Goal: Transaction & Acquisition: Purchase product/service

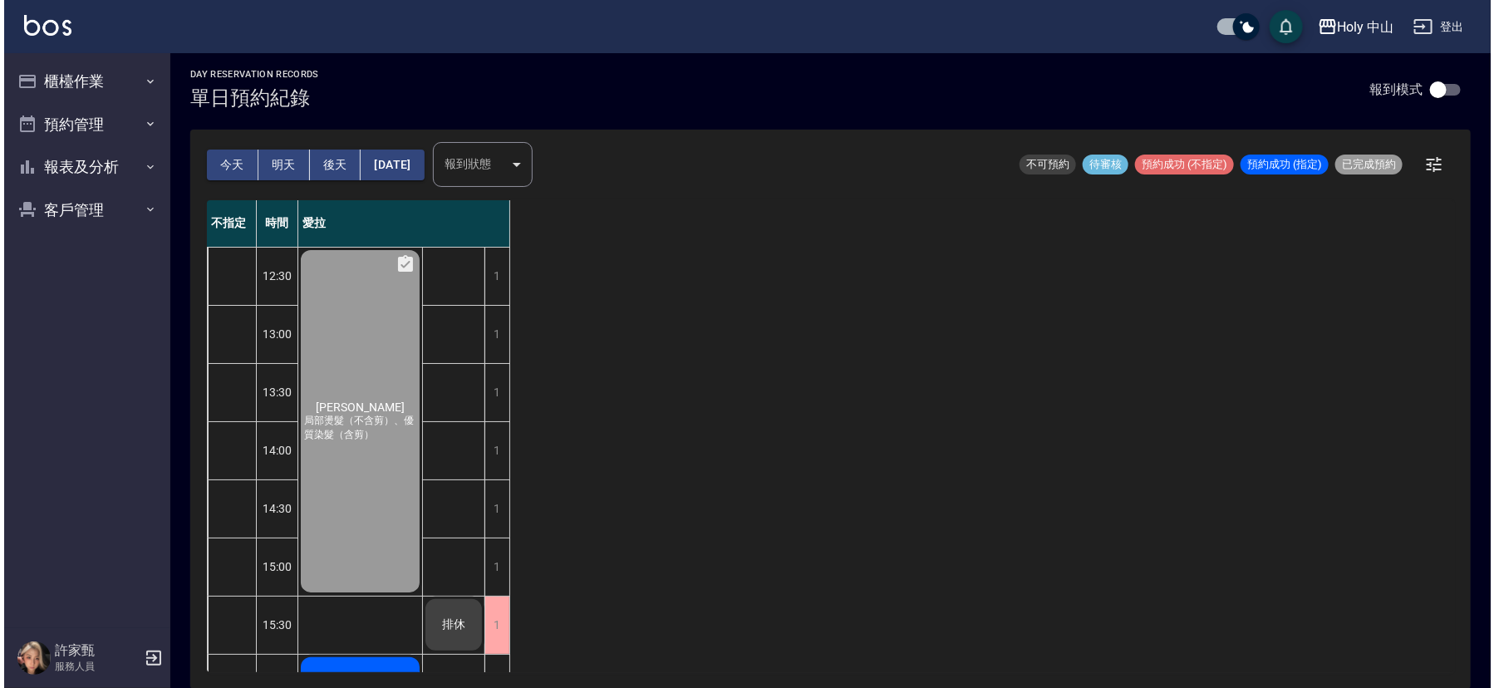
scroll to position [274, 0]
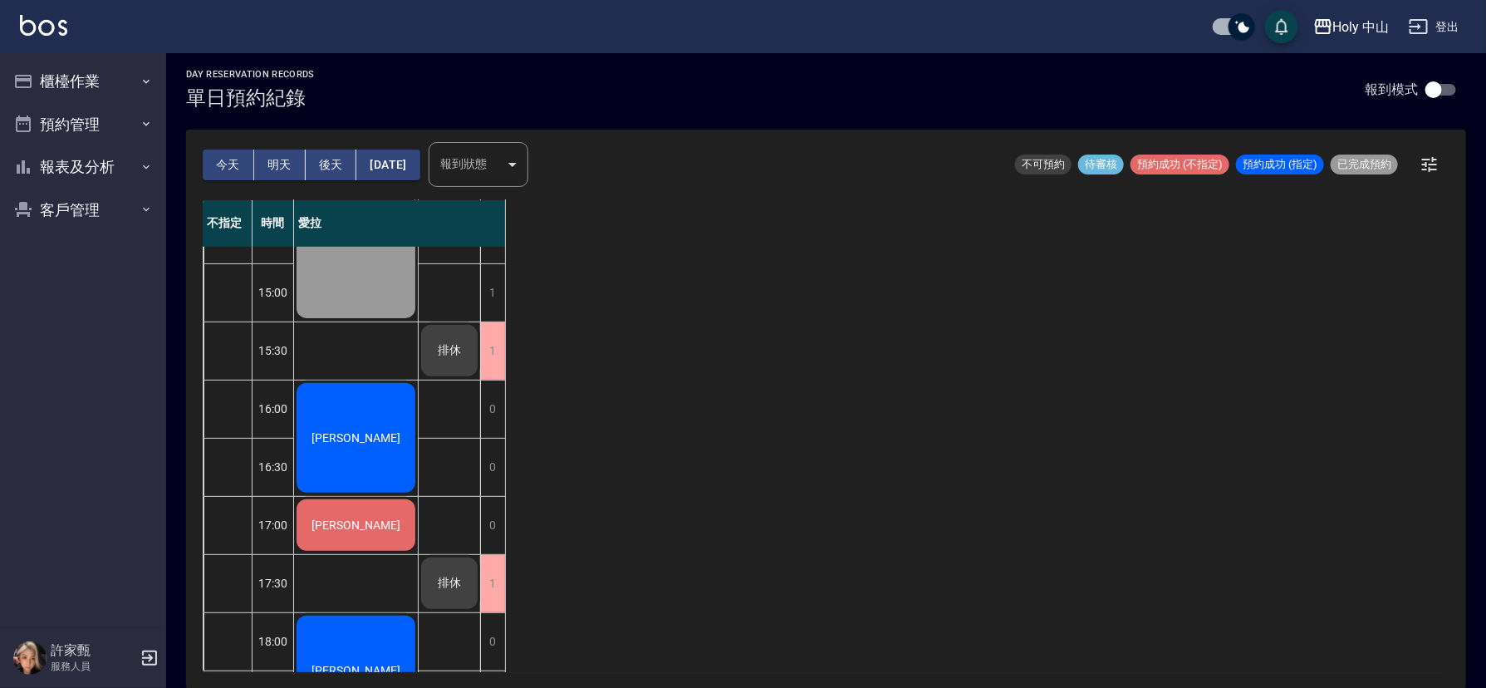
click at [322, 404] on div "[PERSON_NAME]" at bounding box center [356, 438] width 124 height 115
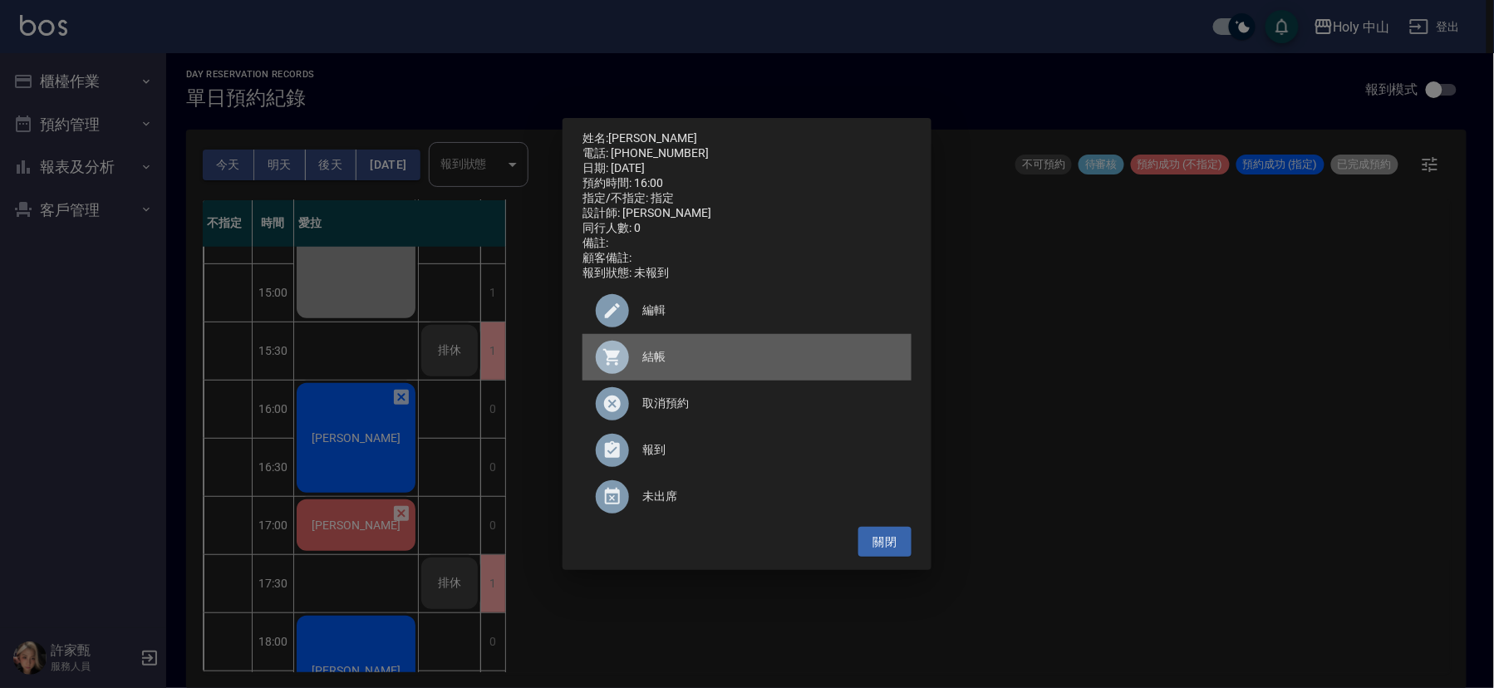
click at [628, 356] on div at bounding box center [619, 357] width 47 height 33
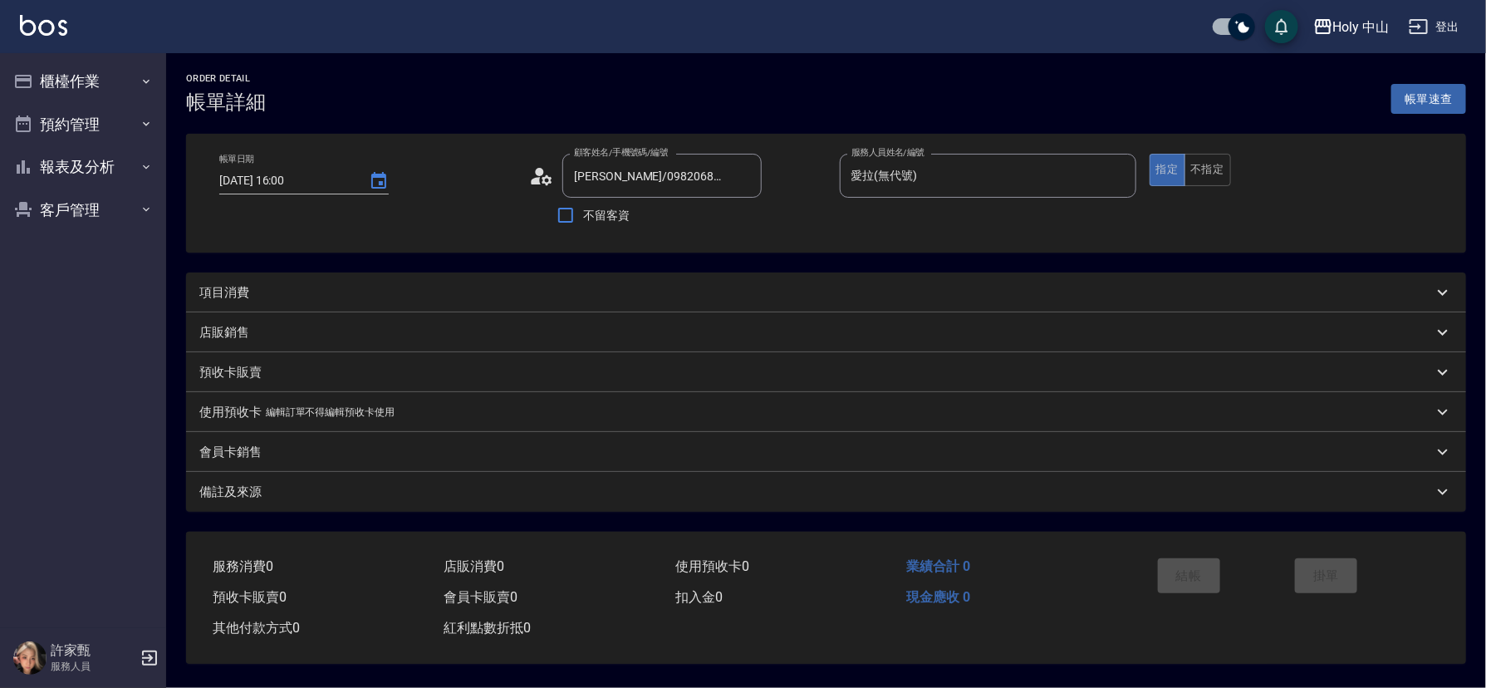
click at [255, 295] on div "項目消費" at bounding box center [816, 292] width 1234 height 17
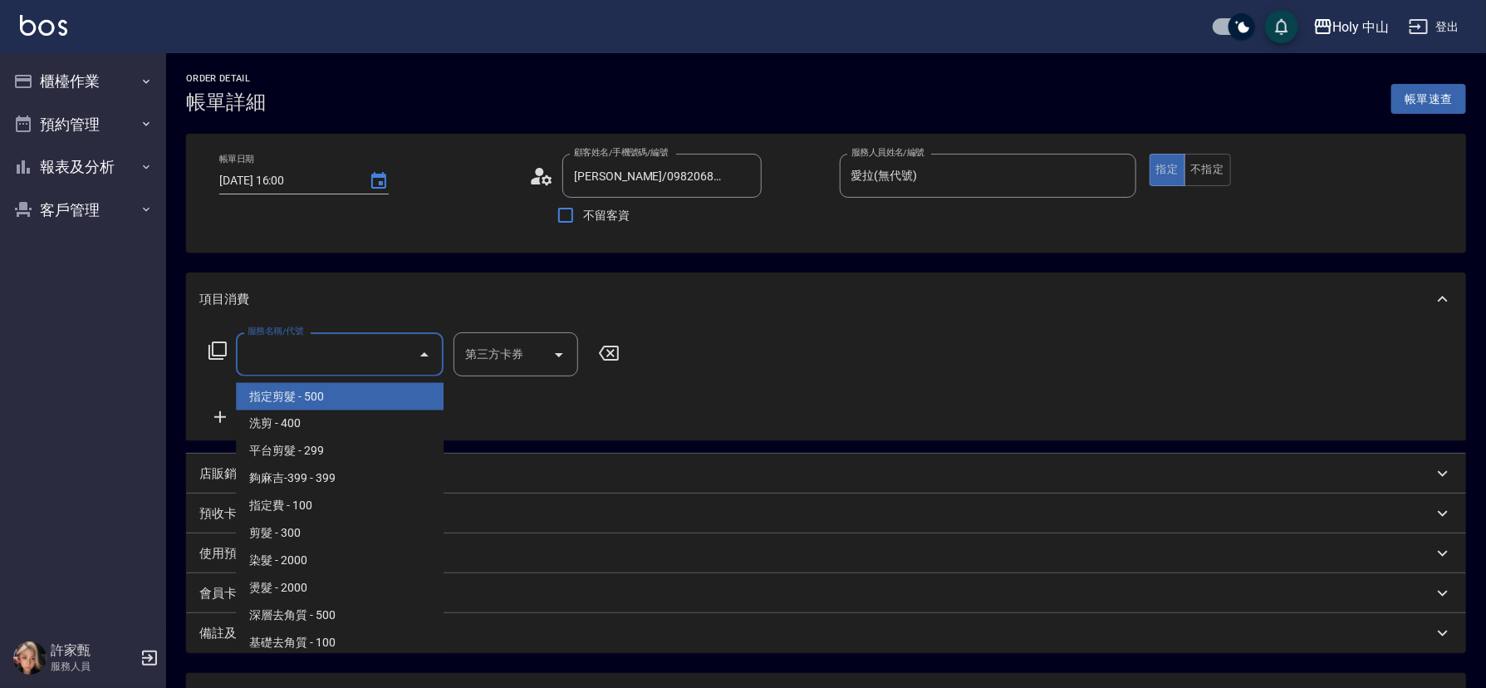
click at [284, 354] on input "服務名稱/代號" at bounding box center [327, 354] width 168 height 29
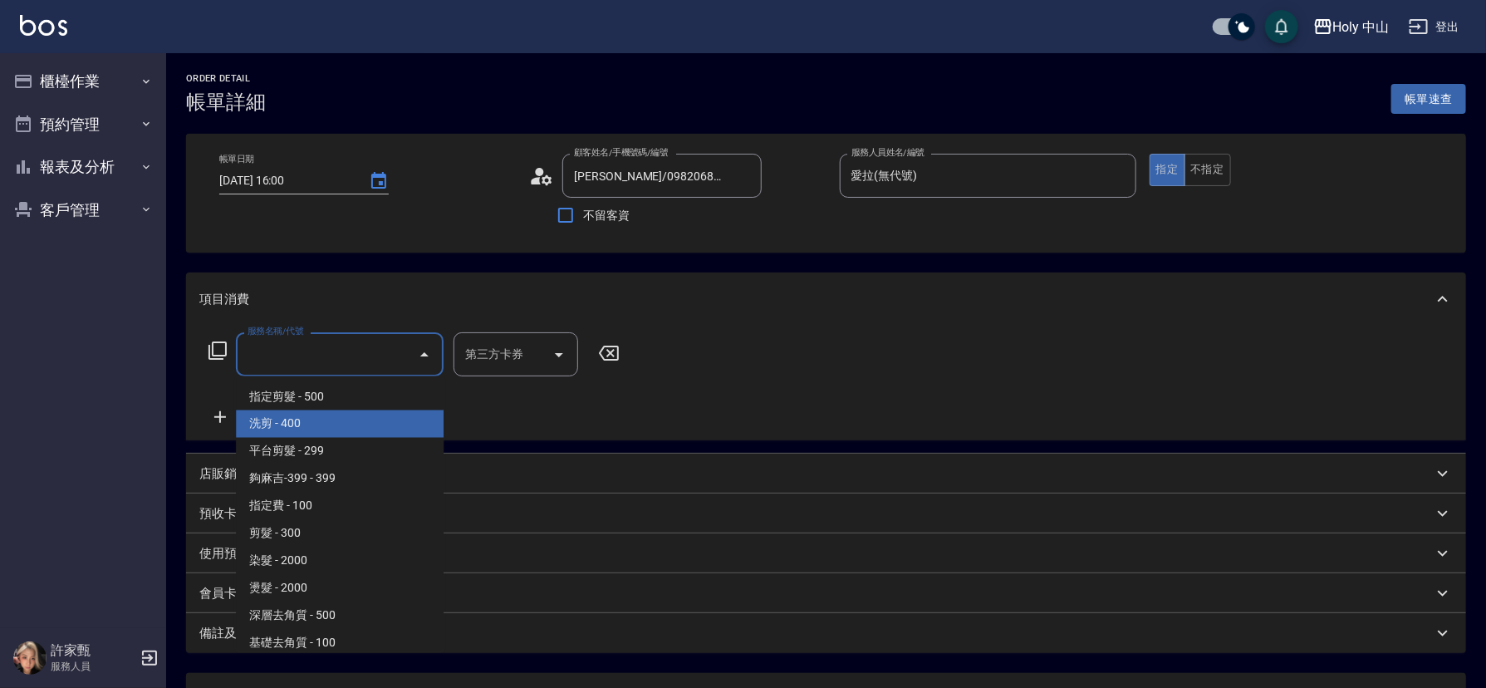
click at [308, 421] on span "洗剪 - 400" at bounding box center [340, 423] width 208 height 27
type input "洗剪(3)"
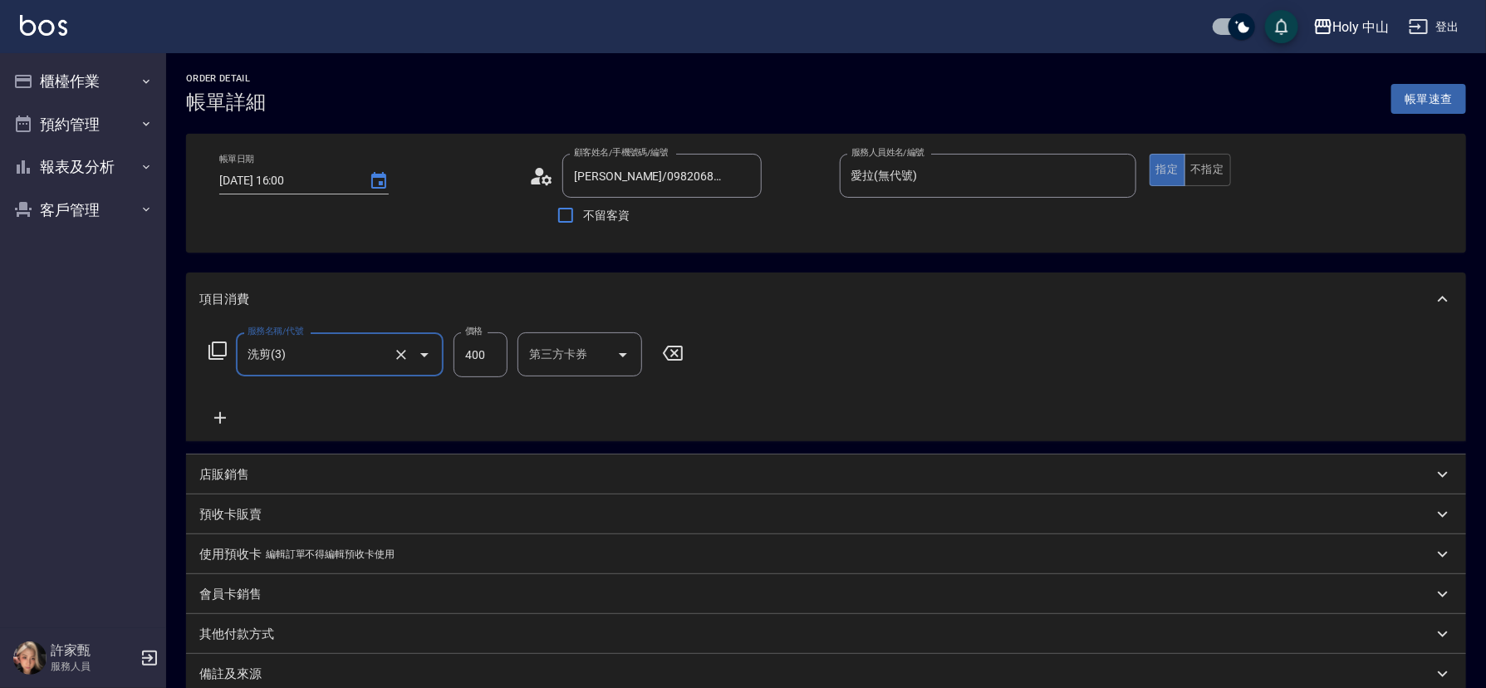
click at [485, 356] on input "400" at bounding box center [481, 354] width 54 height 45
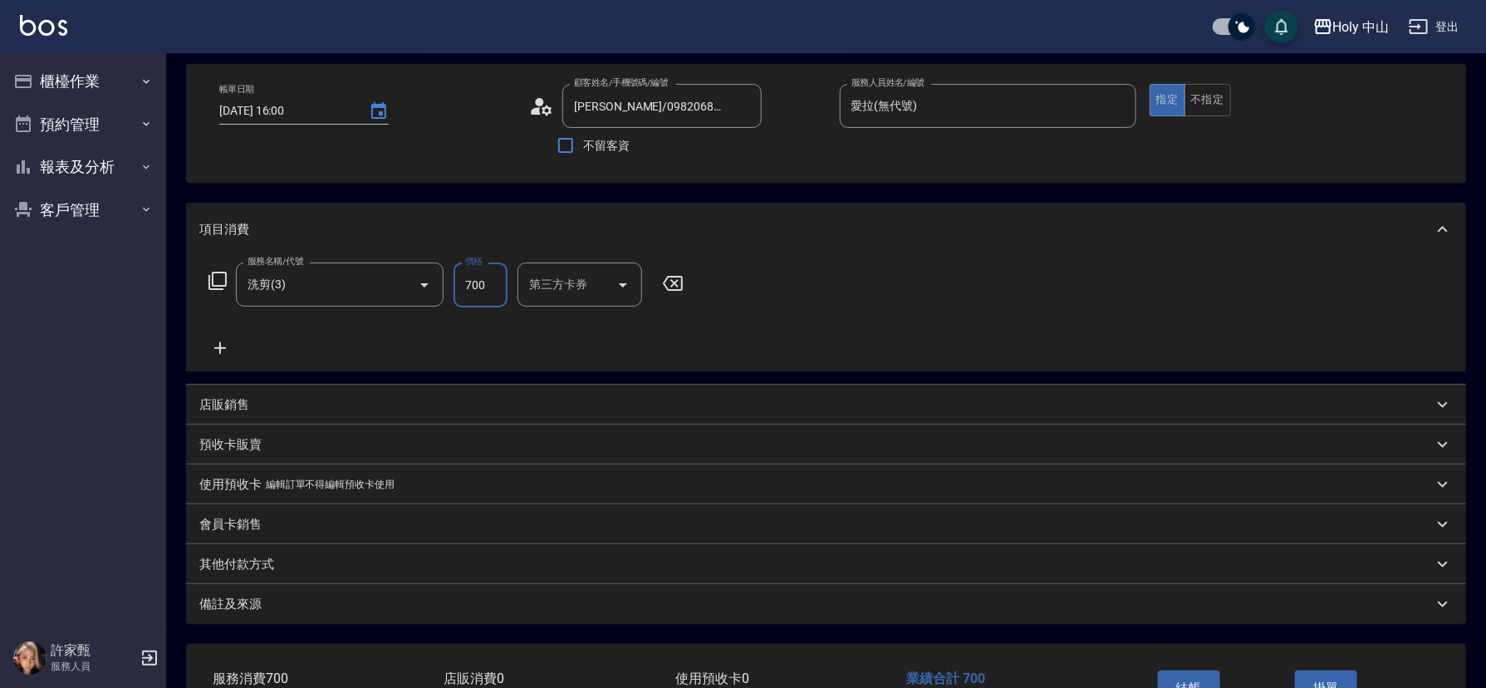
scroll to position [125, 0]
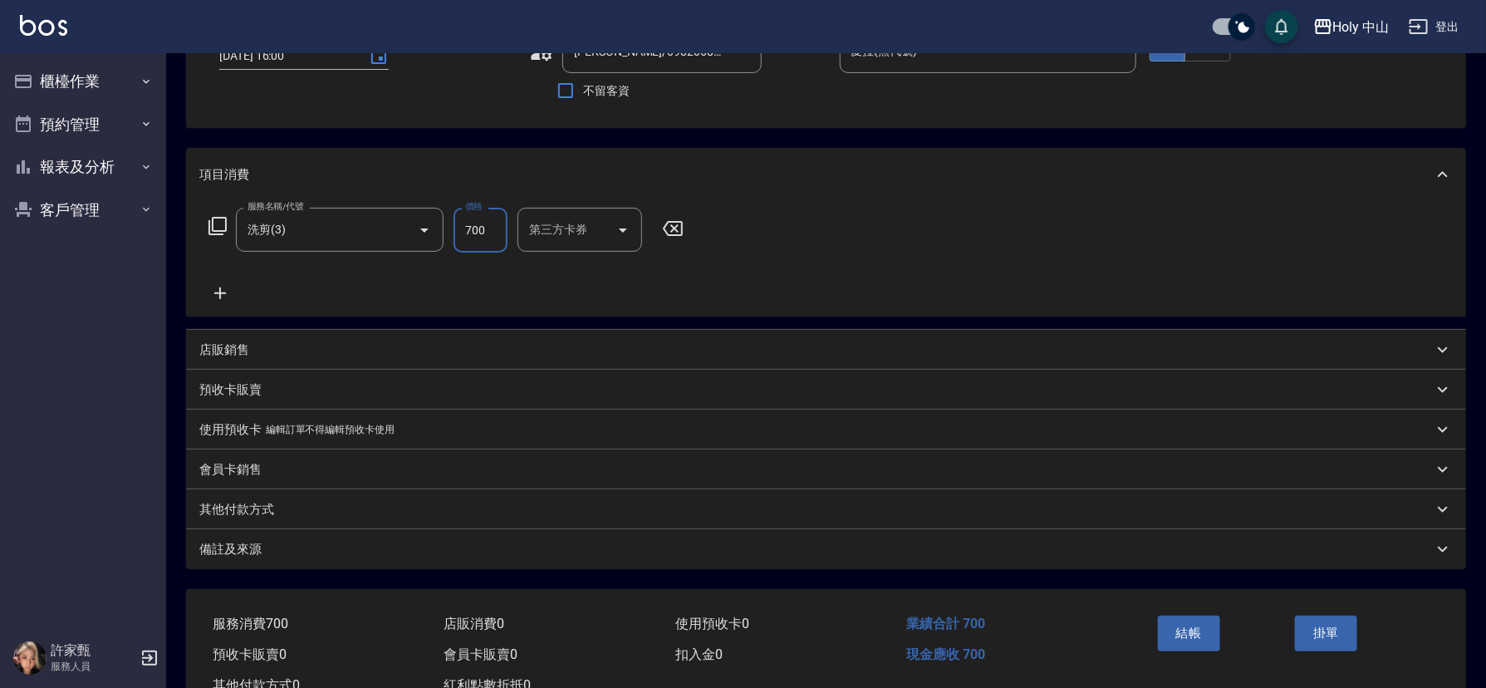
type input "700"
click at [468, 556] on div "備註及來源" at bounding box center [816, 549] width 1234 height 17
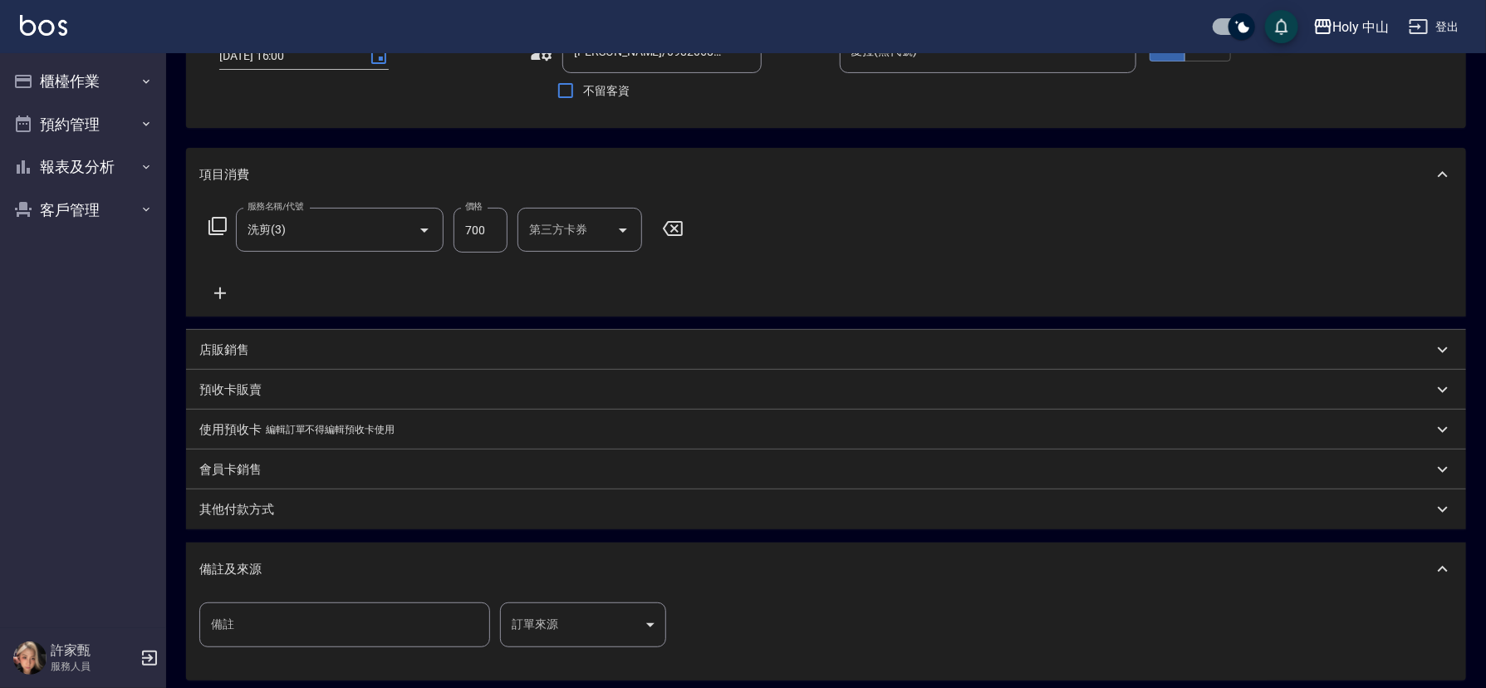
click at [562, 614] on body "Holy 中山 登出 櫃檯作業 打帳單 帳單列表 營業儀表板 現場電腦打卡 預約管理 預約管理 單日預約紀錄 單週預約紀錄 報表及分析 報表目錄 店家日報表 …" at bounding box center [743, 363] width 1486 height 977
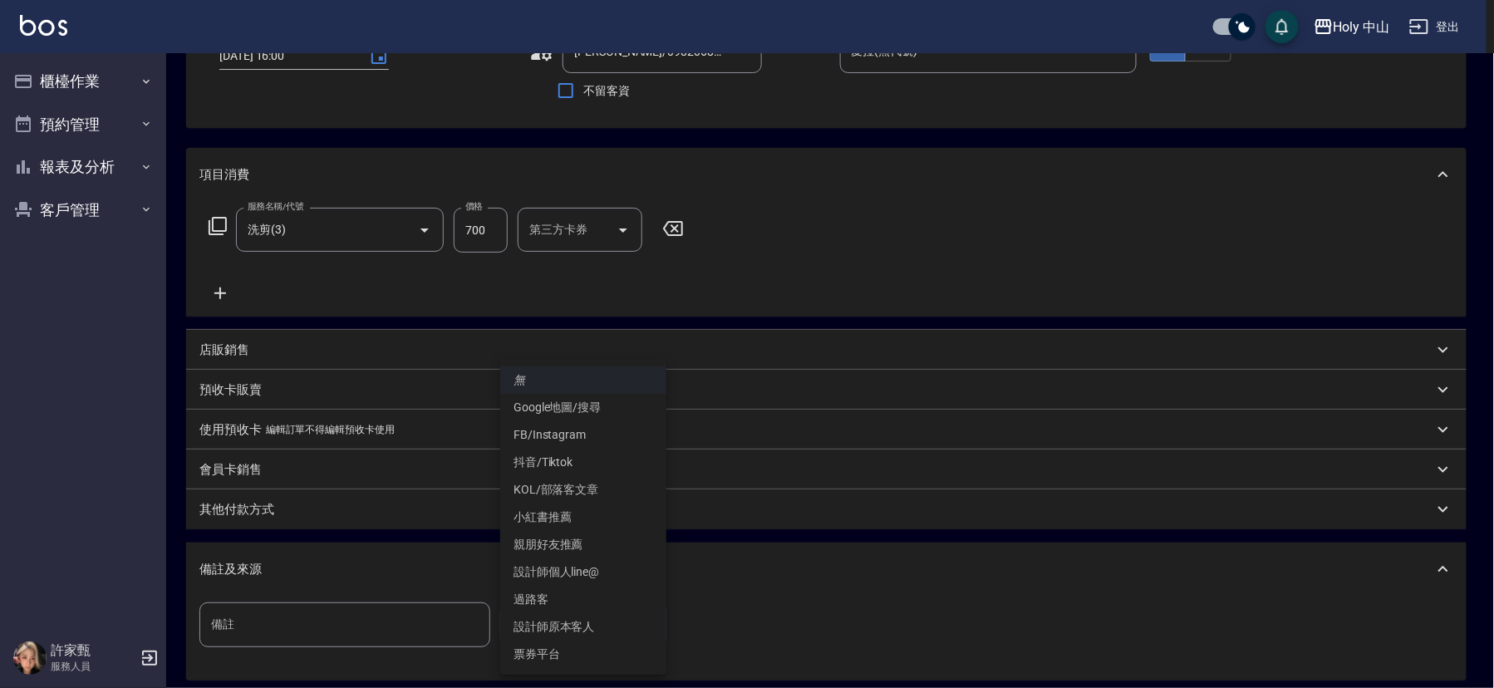
click at [592, 619] on li "設計師原本客人" at bounding box center [583, 626] width 166 height 27
type input "設計師原本客人"
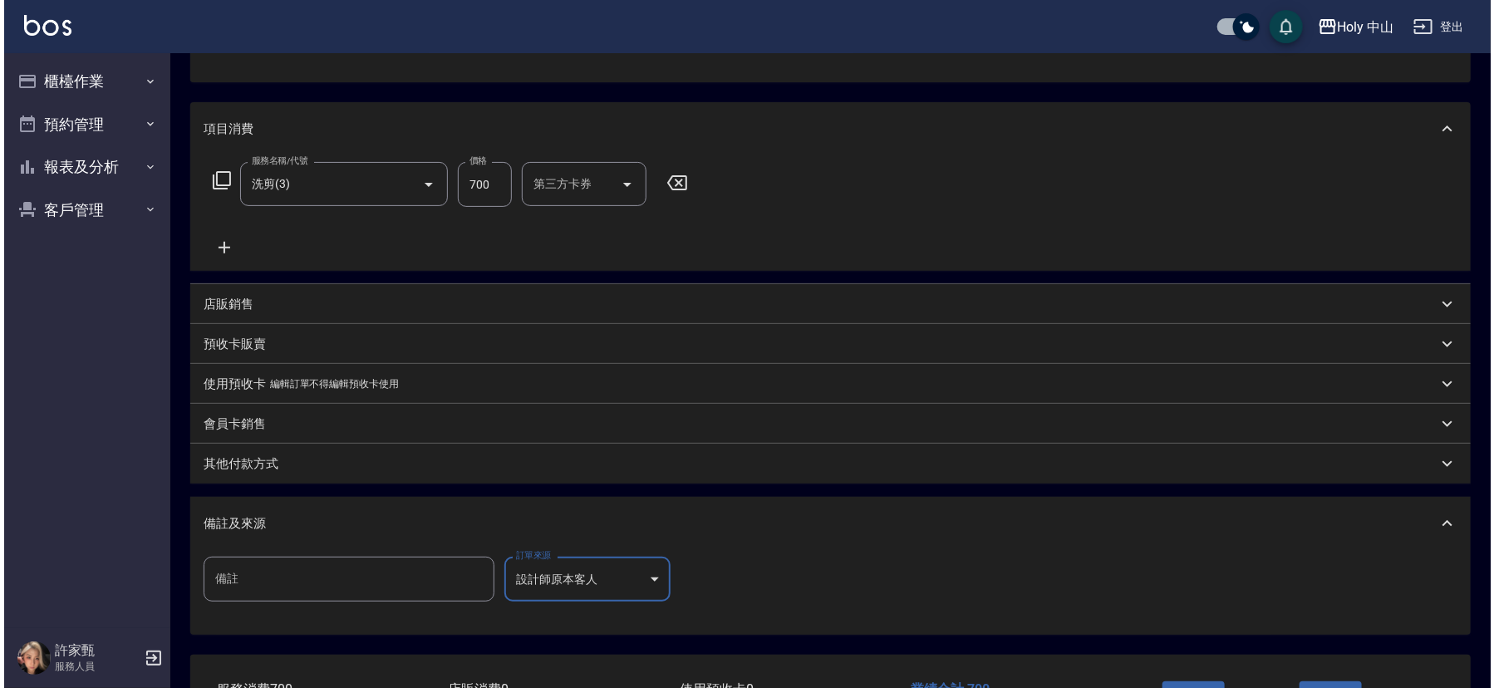
scroll to position [295, 0]
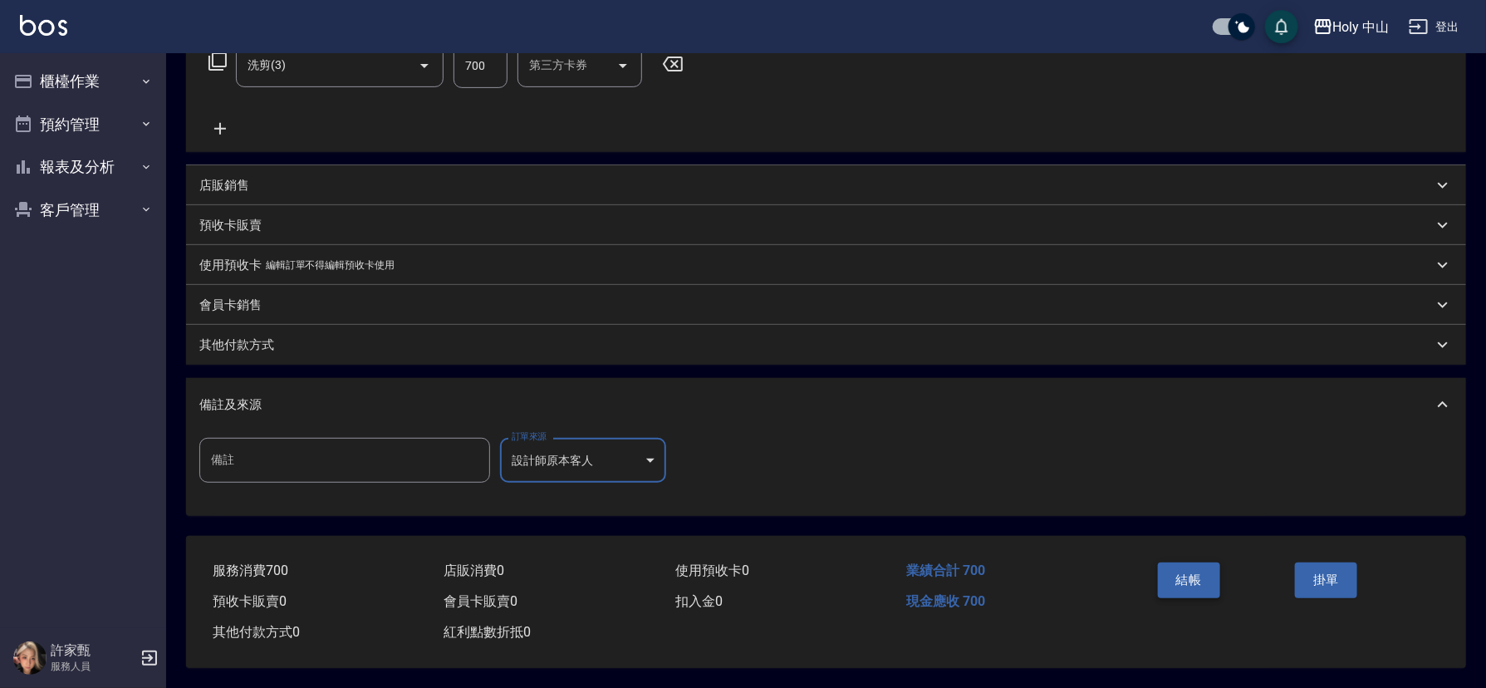
click at [1196, 582] on button "結帳" at bounding box center [1189, 579] width 62 height 35
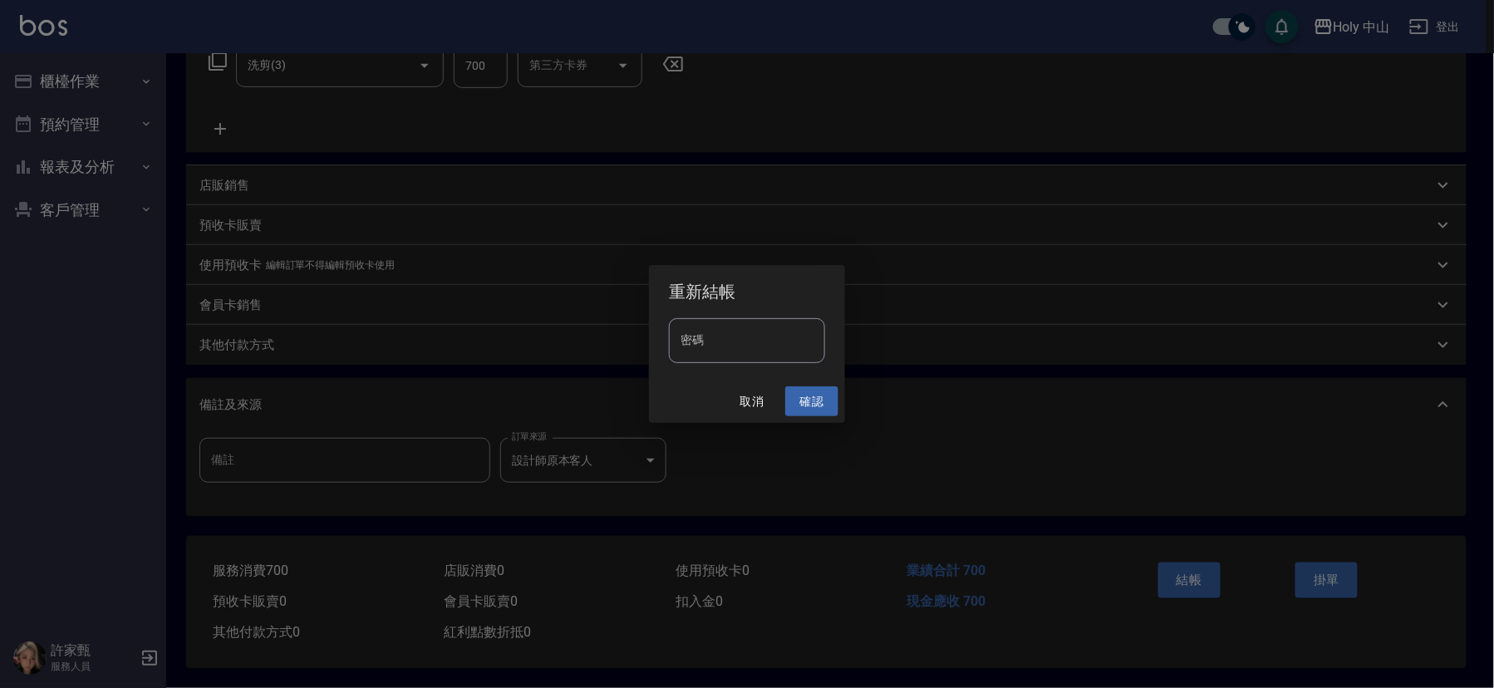
click at [804, 395] on button "確認" at bounding box center [811, 401] width 53 height 31
